Goal: Obtain resource: Obtain resource

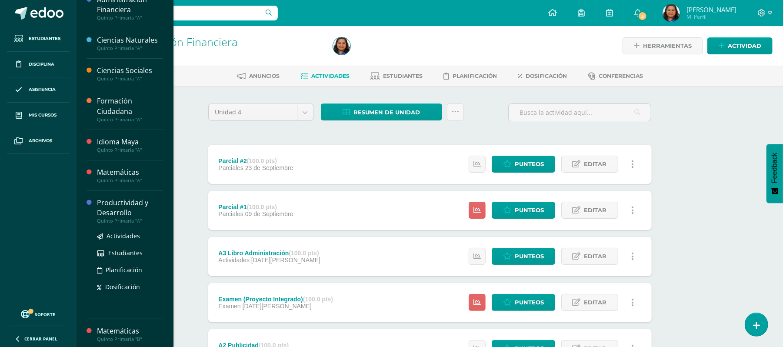
scroll to position [16, 0]
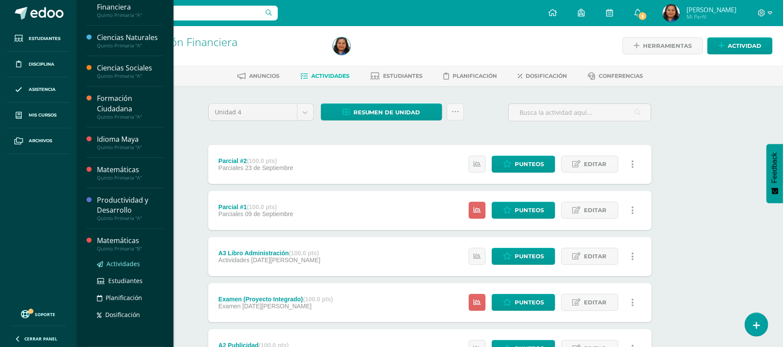
click at [127, 264] on span "Actividades" at bounding box center [123, 264] width 33 height 8
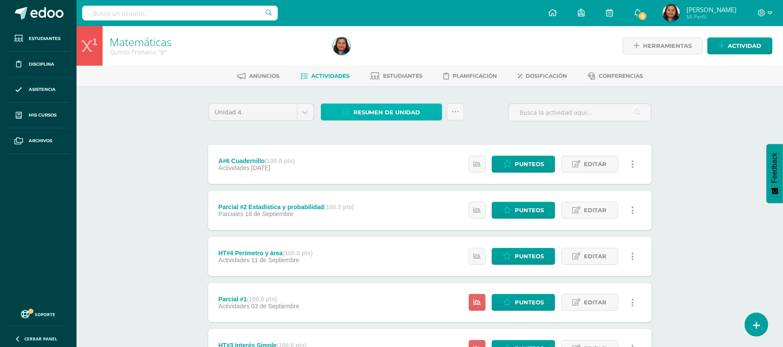
click at [422, 109] on link "Resumen de unidad" at bounding box center [381, 112] width 121 height 17
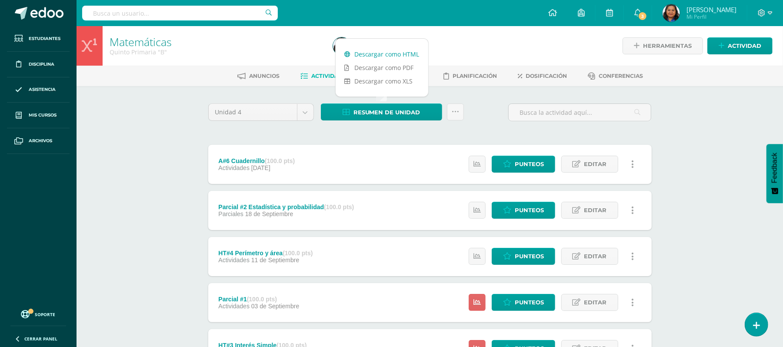
click at [383, 56] on link "Descargar como HTML" at bounding box center [382, 53] width 93 height 13
click at [488, 116] on div "Unidad 4 Unidad 1 Unidad 2 Unidad 3 Unidad 4 Resumen de unidad Subir actividade…" at bounding box center [430, 116] width 451 height 25
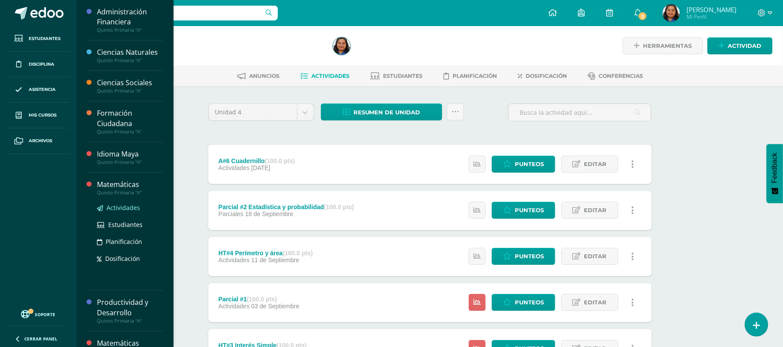
click at [122, 206] on span "Actividades" at bounding box center [123, 208] width 33 height 8
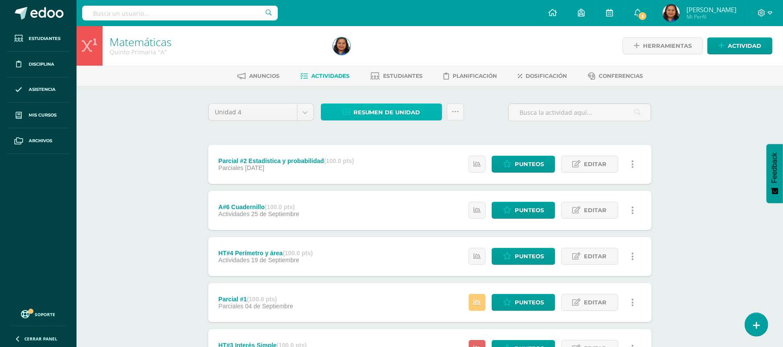
click at [396, 111] on span "Resumen de unidad" at bounding box center [387, 112] width 67 height 16
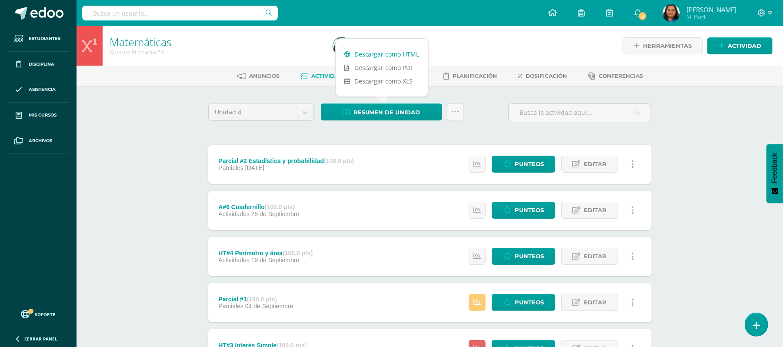
click at [390, 53] on link "Descargar como HTML" at bounding box center [382, 53] width 93 height 13
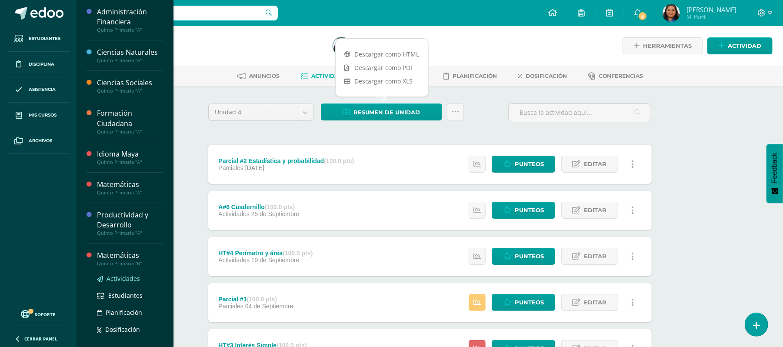
click at [127, 281] on span "Actividades" at bounding box center [123, 278] width 33 height 8
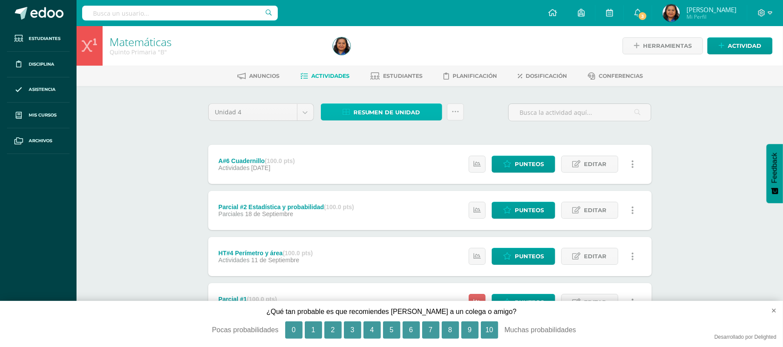
click at [370, 108] on span "Resumen de unidad" at bounding box center [387, 112] width 67 height 16
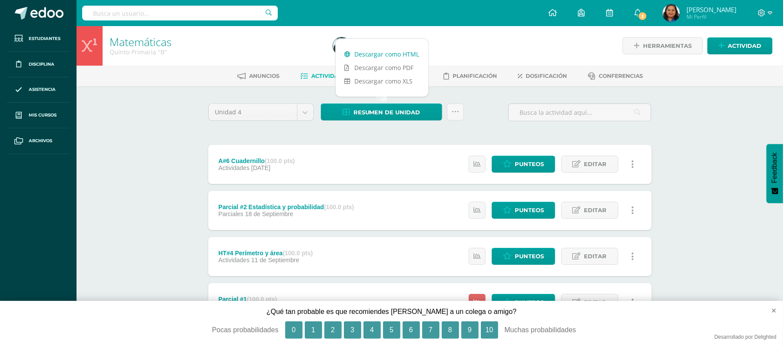
click at [380, 55] on link "Descargar como HTML" at bounding box center [382, 53] width 93 height 13
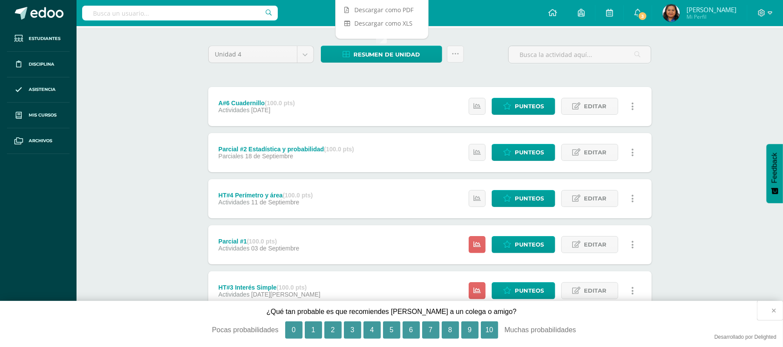
click at [774, 311] on button "×" at bounding box center [771, 310] width 26 height 19
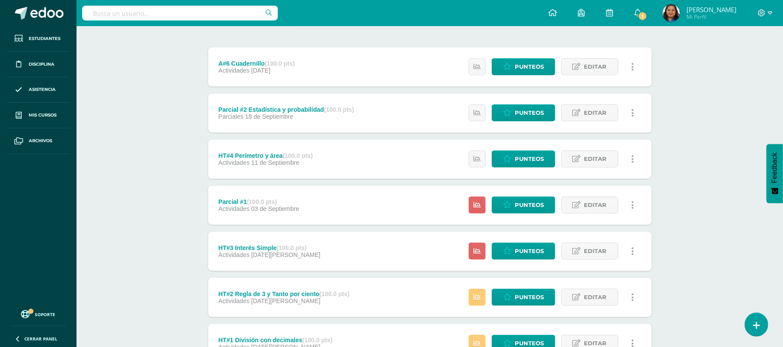
scroll to position [170, 0]
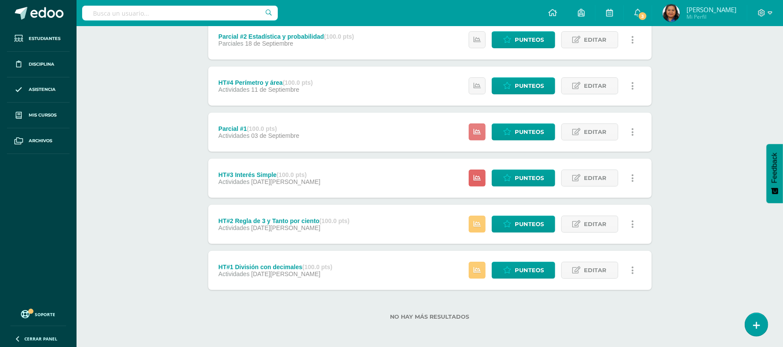
click at [475, 130] on icon at bounding box center [477, 131] width 7 height 7
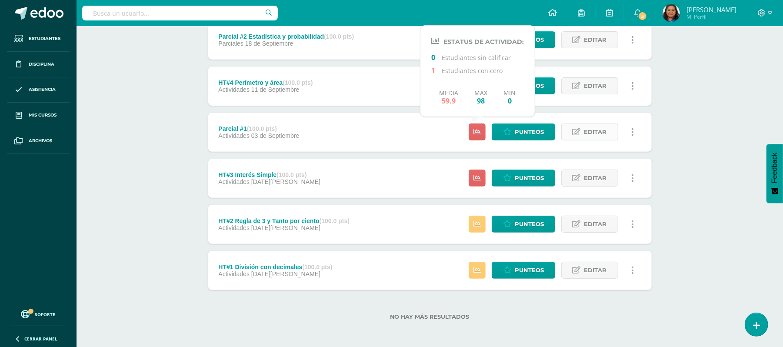
click at [587, 131] on span "Editar" at bounding box center [596, 132] width 23 height 16
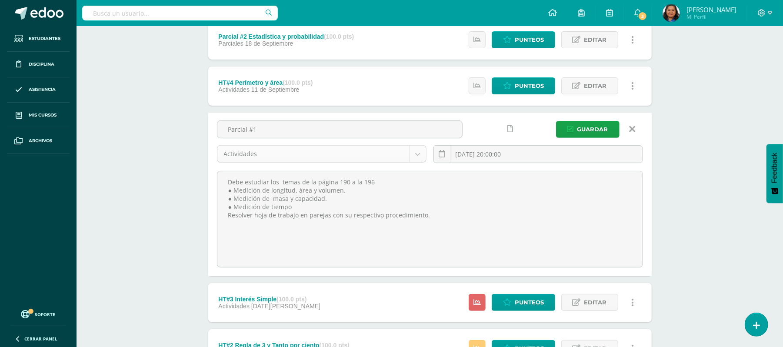
click at [418, 155] on body "Estudiantes Disciplina Asistencia Mis cursos Archivos Soporte Centro de ayuda Ú…" at bounding box center [391, 151] width 783 height 643
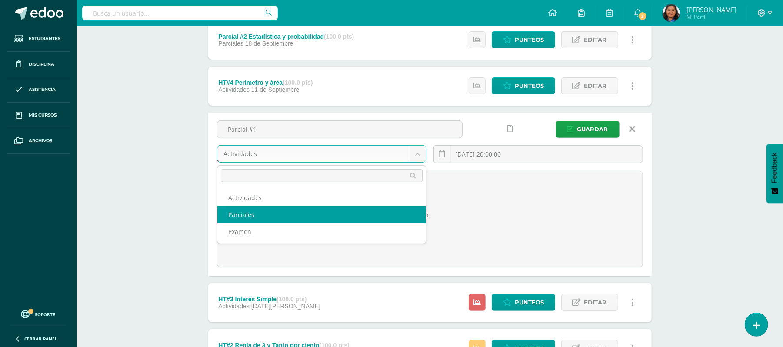
select select "190183"
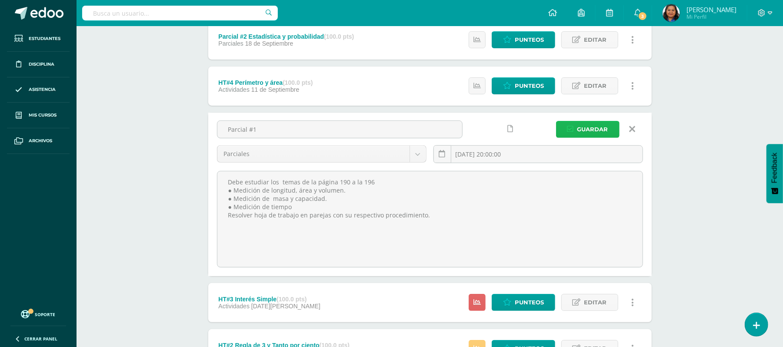
click at [582, 130] on span "Guardar" at bounding box center [593, 129] width 31 height 16
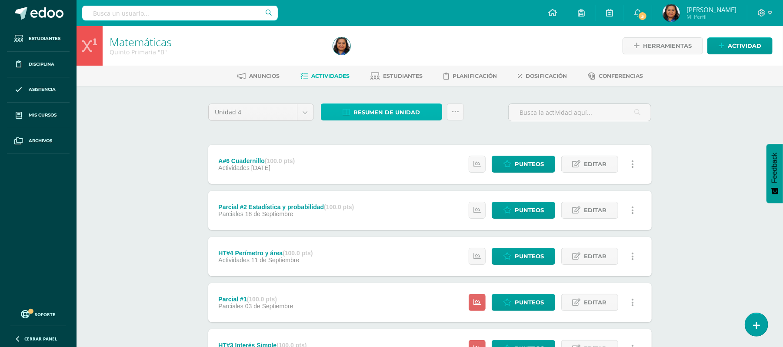
click at [391, 110] on span "Resumen de unidad" at bounding box center [387, 112] width 67 height 16
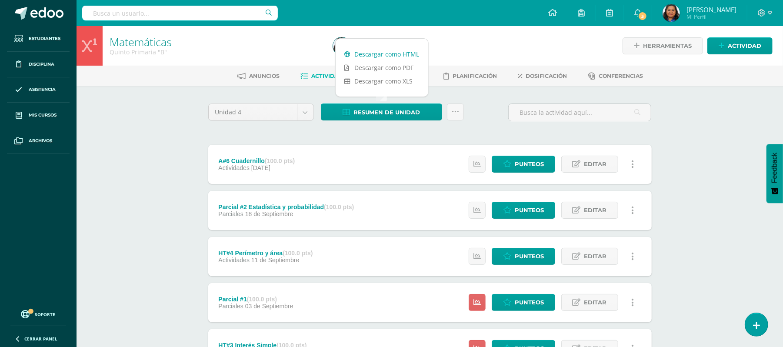
click at [392, 52] on link "Descargar como HTML" at bounding box center [382, 53] width 93 height 13
